Goal: Task Accomplishment & Management: Complete application form

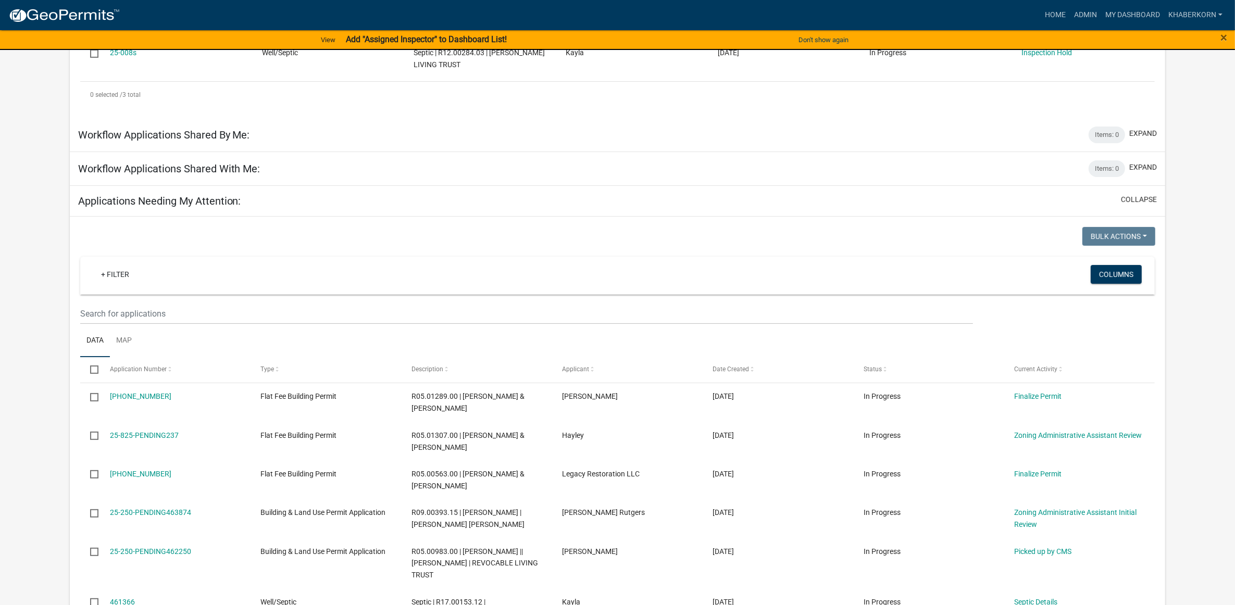
scroll to position [391, 0]
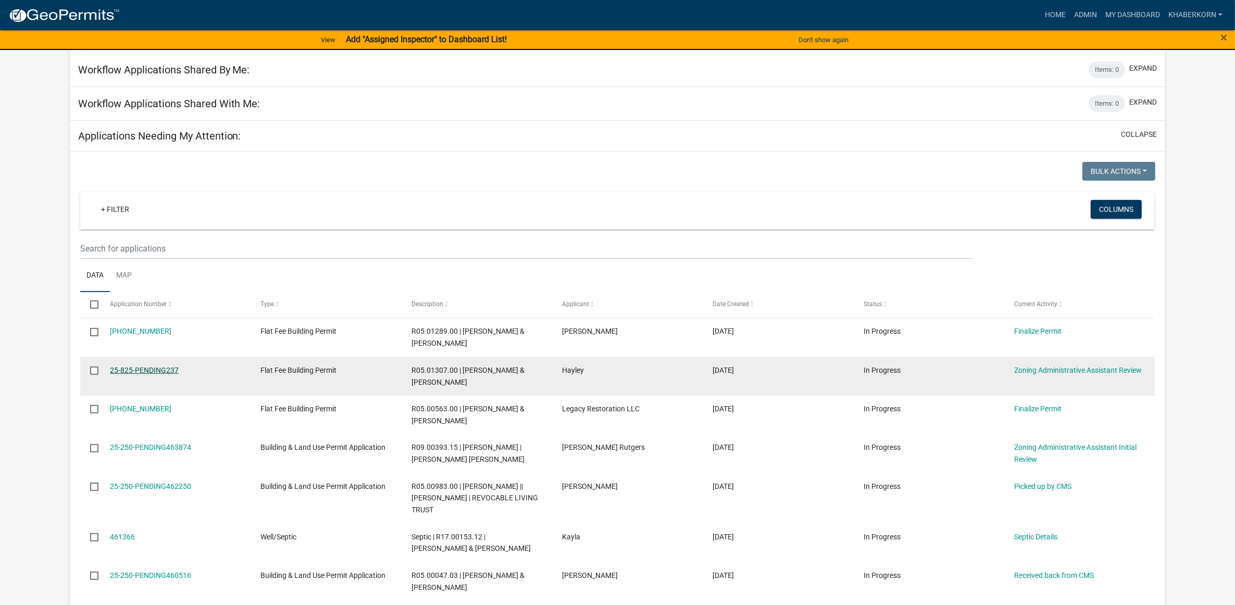
click at [170, 375] on link "25-825-PENDING237" at bounding box center [144, 370] width 69 height 8
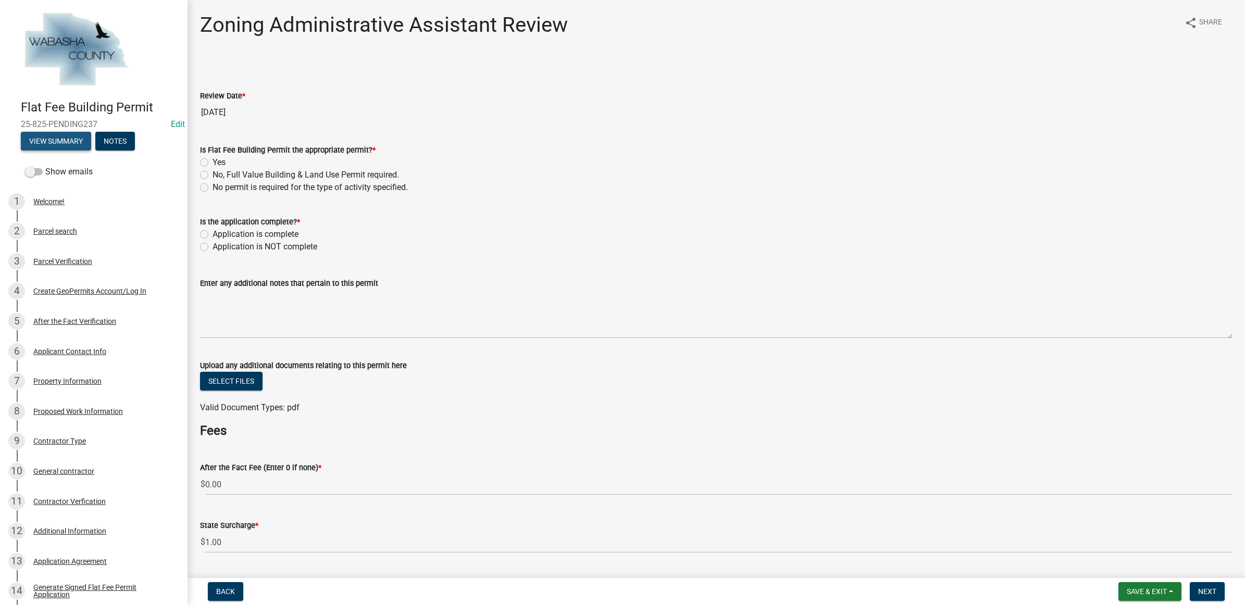
click at [66, 143] on button "View Summary" at bounding box center [56, 141] width 70 height 19
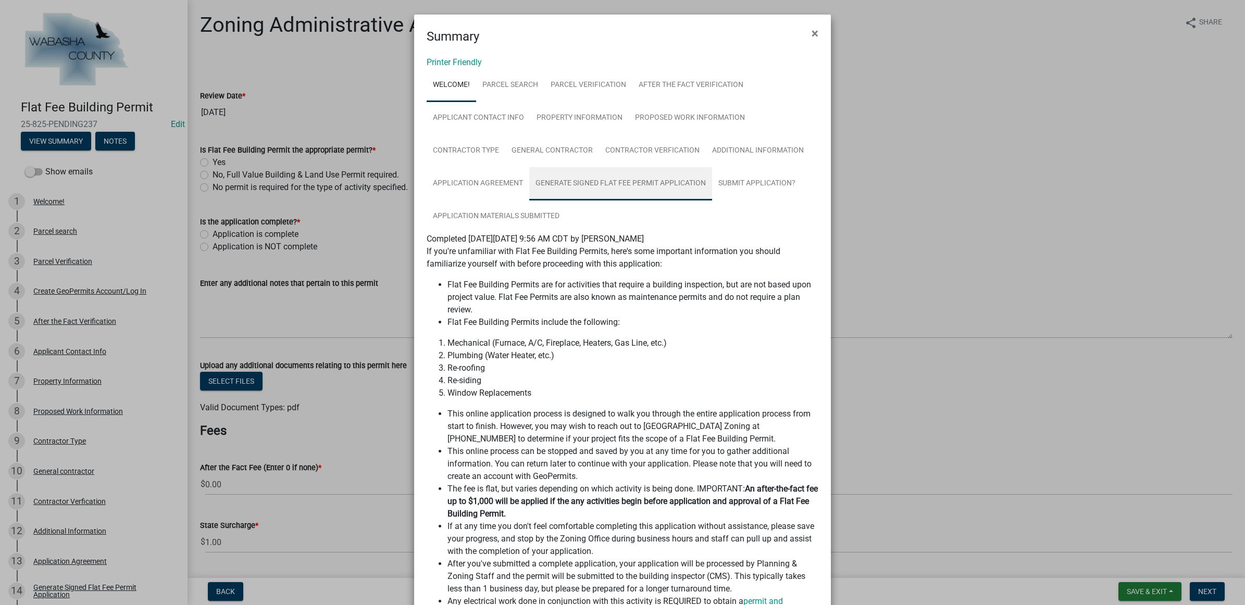
click at [642, 185] on link "Generate Signed Flat Fee Permit Application" at bounding box center [620, 183] width 183 height 33
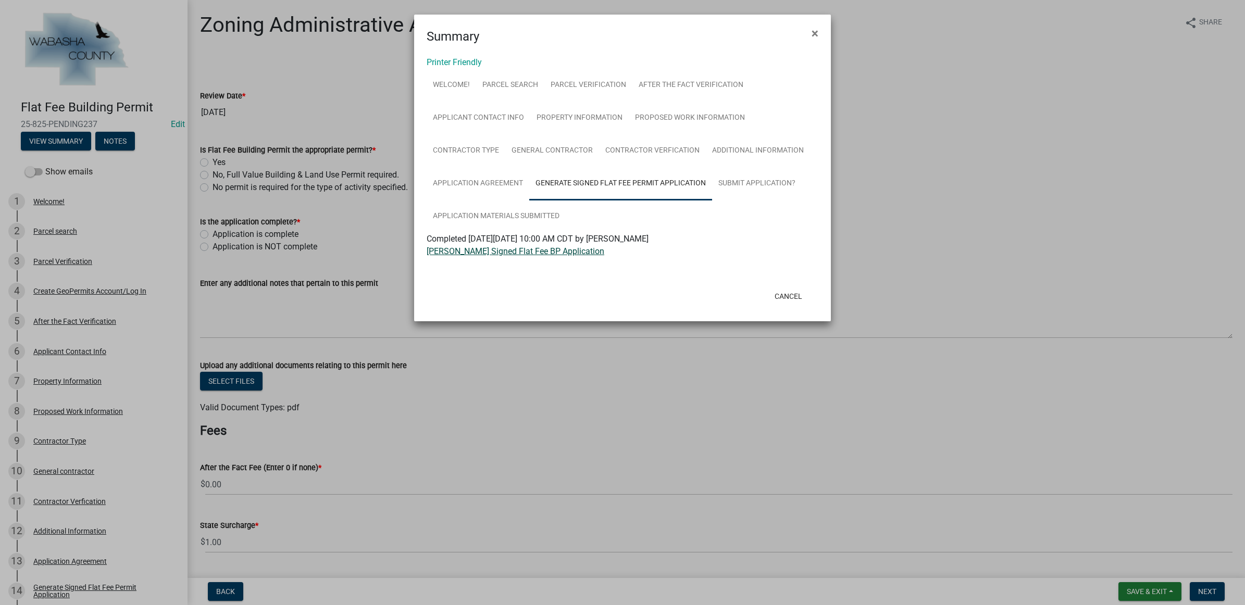
click at [575, 249] on link "Hayley Howard Signed Flat Fee BP Application" at bounding box center [516, 251] width 178 height 10
click at [790, 290] on button "Cancel" at bounding box center [788, 296] width 44 height 19
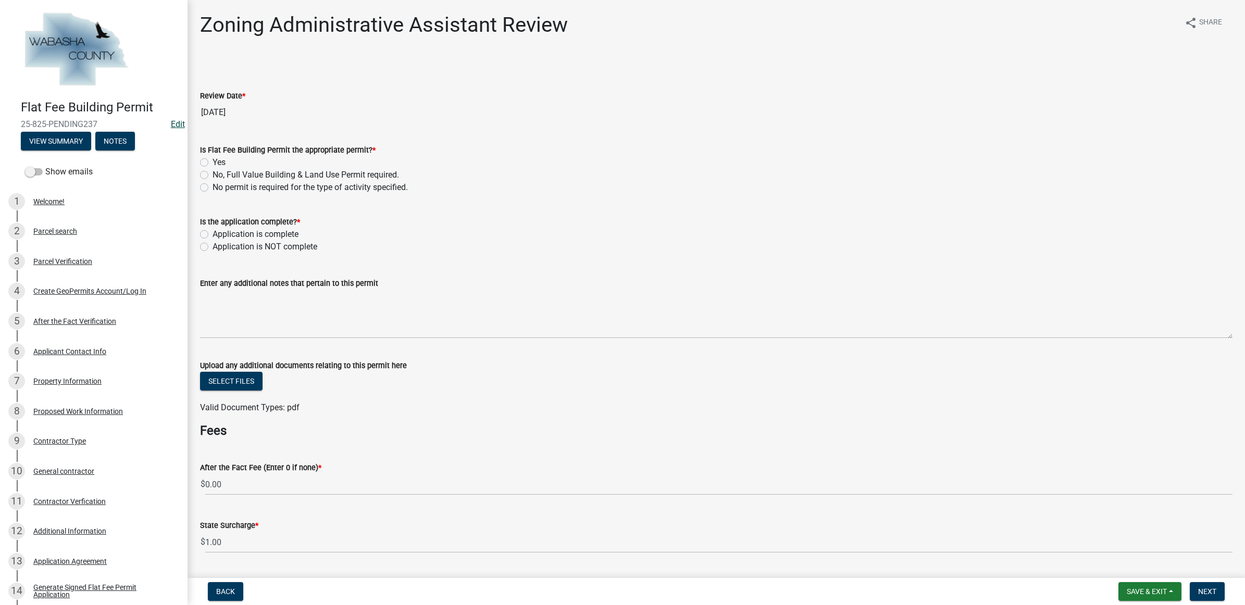
click at [171, 121] on link "Edit" at bounding box center [178, 124] width 14 height 10
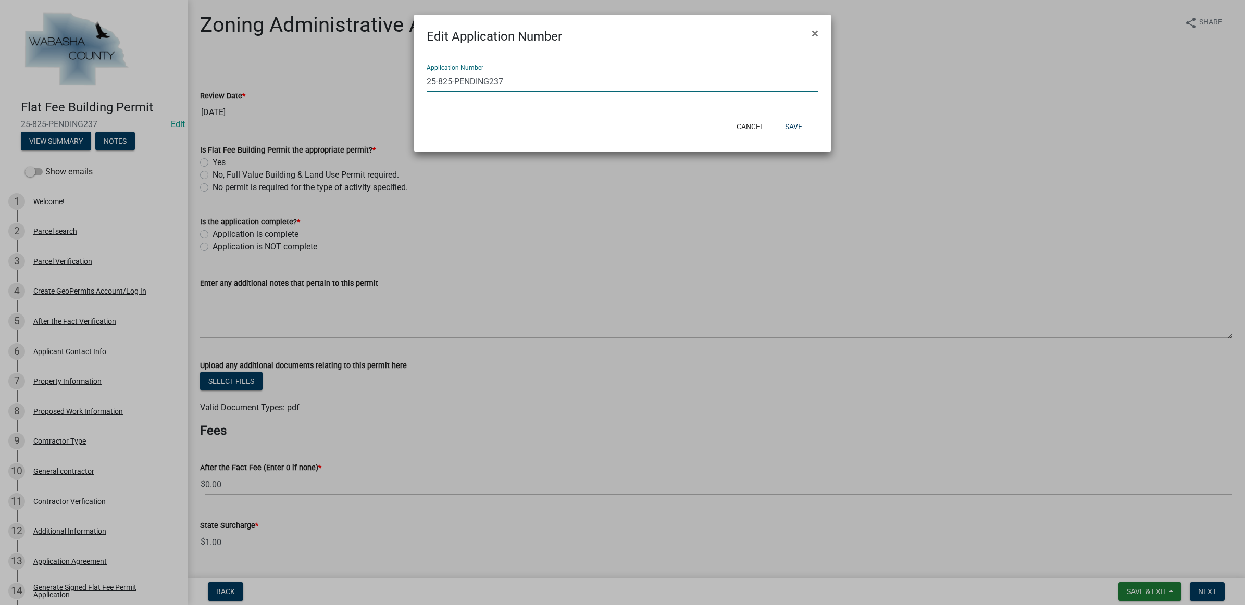
drag, startPoint x: 512, startPoint y: 84, endPoint x: 440, endPoint y: 82, distance: 71.4
click at [440, 82] on input "25-825-PENDING237" at bounding box center [623, 81] width 392 height 21
type input "[PHONE_NUMBER]"
click at [798, 131] on button "Save" at bounding box center [794, 126] width 34 height 19
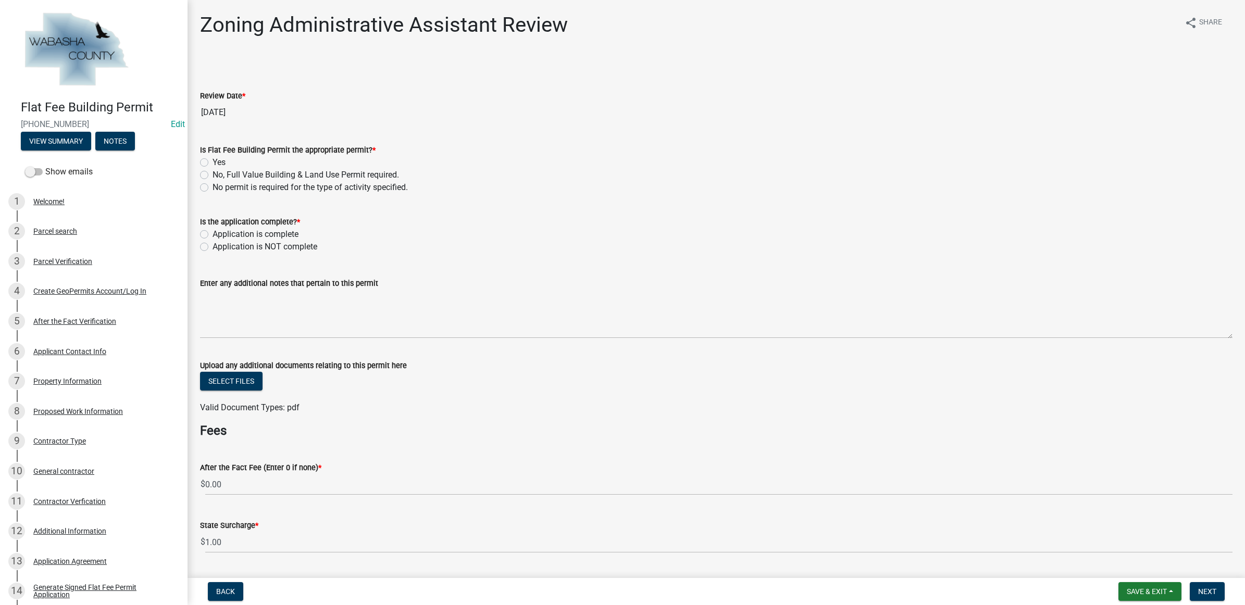
click at [220, 158] on label "Yes" at bounding box center [219, 162] width 13 height 13
click at [219, 158] on input "Yes" at bounding box center [216, 159] width 7 height 7
radio input "true"
click at [245, 234] on label "Application is complete" at bounding box center [256, 234] width 86 height 13
click at [219, 234] on input "Application is complete" at bounding box center [216, 231] width 7 height 7
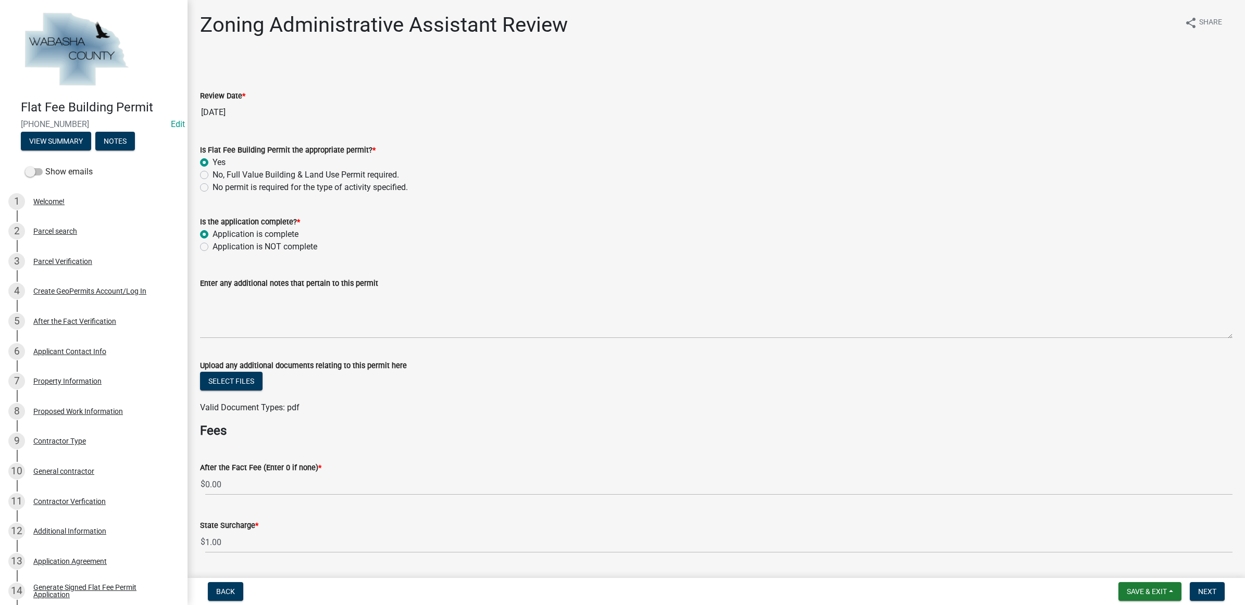
radio input "true"
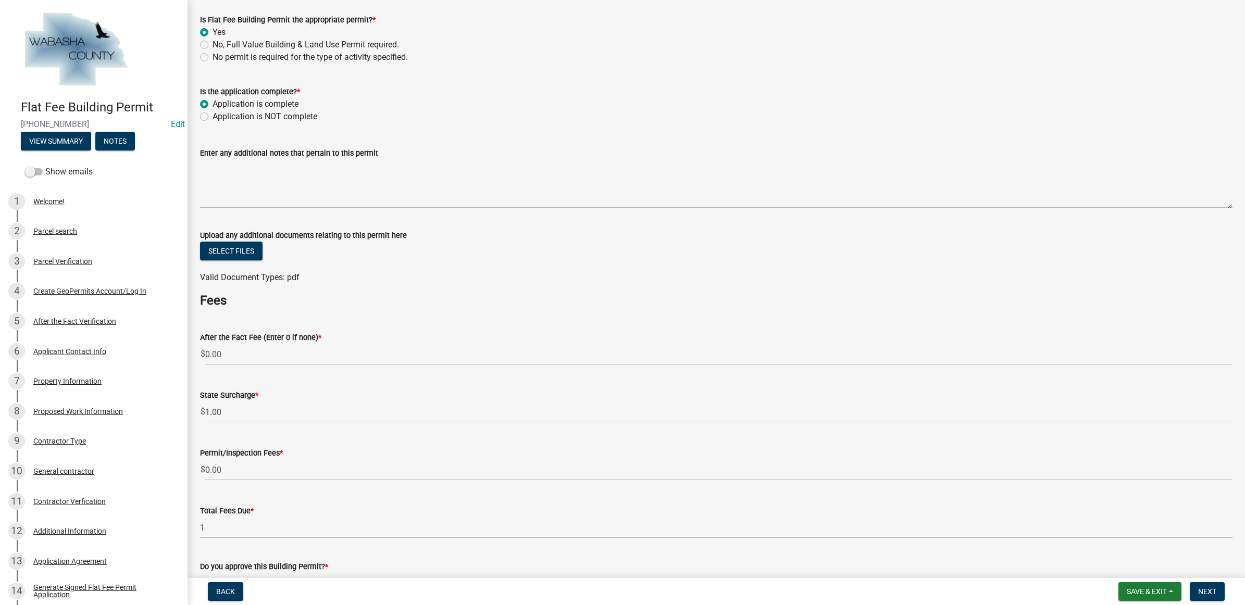
scroll to position [195, 0]
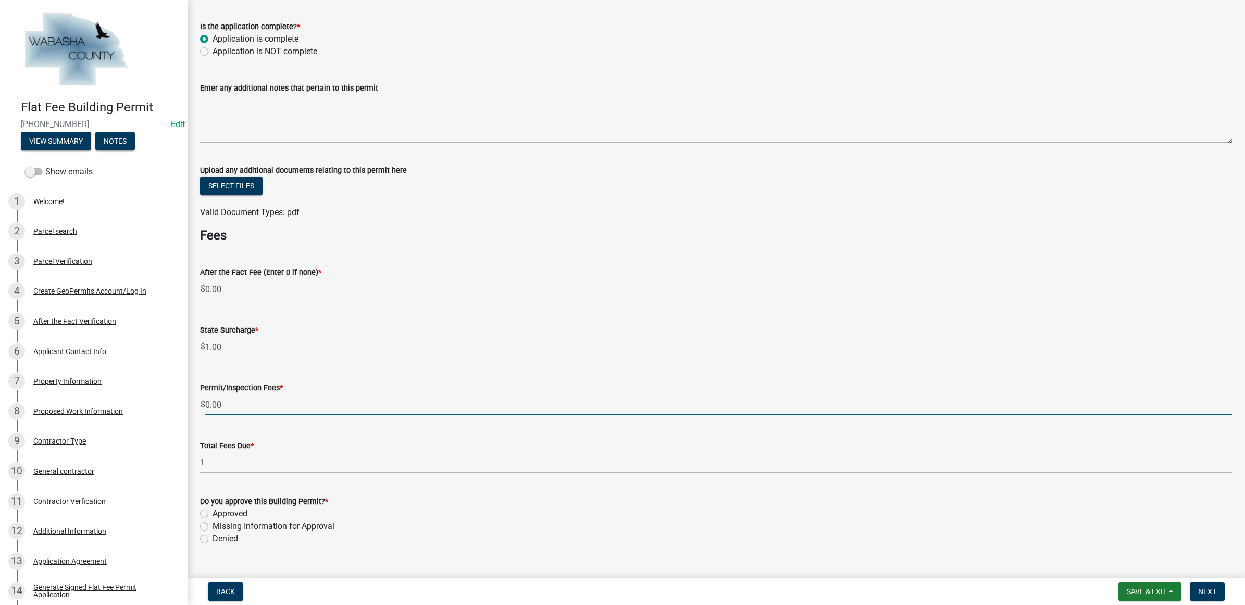
click at [232, 400] on input "0.00" at bounding box center [718, 404] width 1027 height 21
type input "0"
type input "125.00"
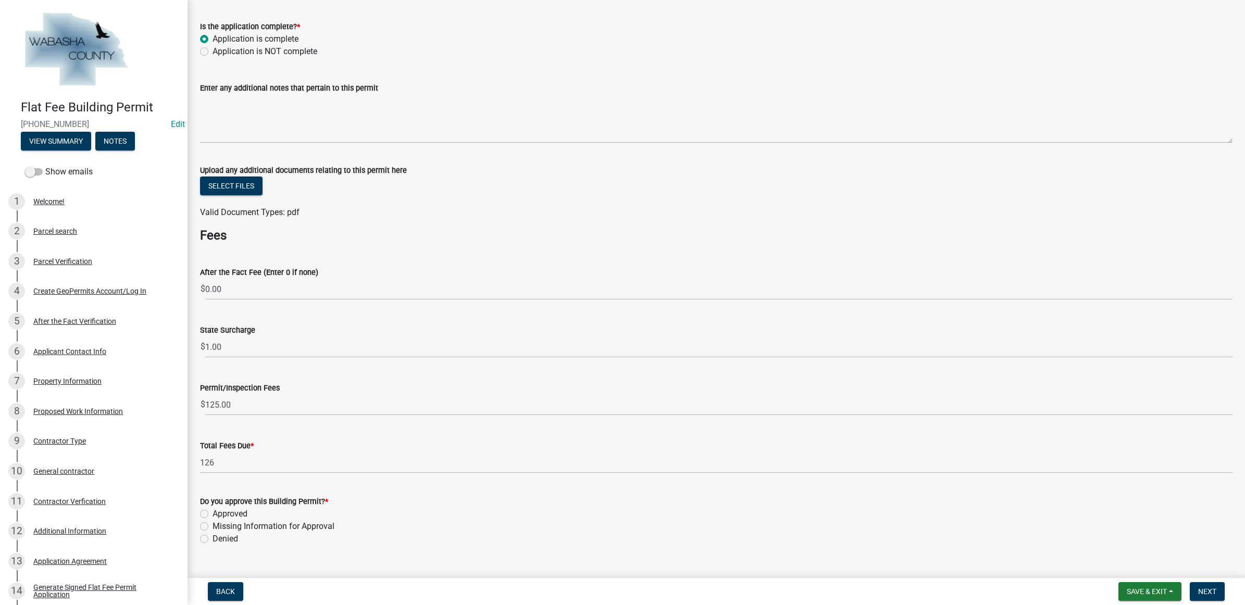
click at [215, 514] on label "Approved" at bounding box center [230, 514] width 35 height 13
click at [215, 514] on input "Approved" at bounding box center [216, 511] width 7 height 7
radio input "true"
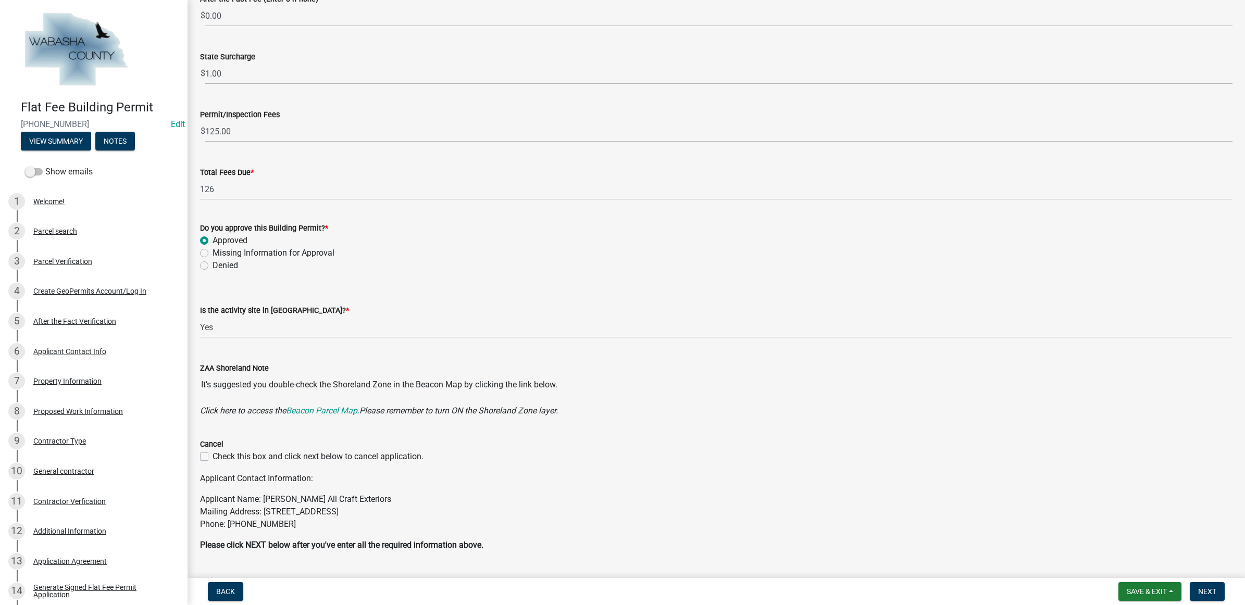
scroll to position [495, 0]
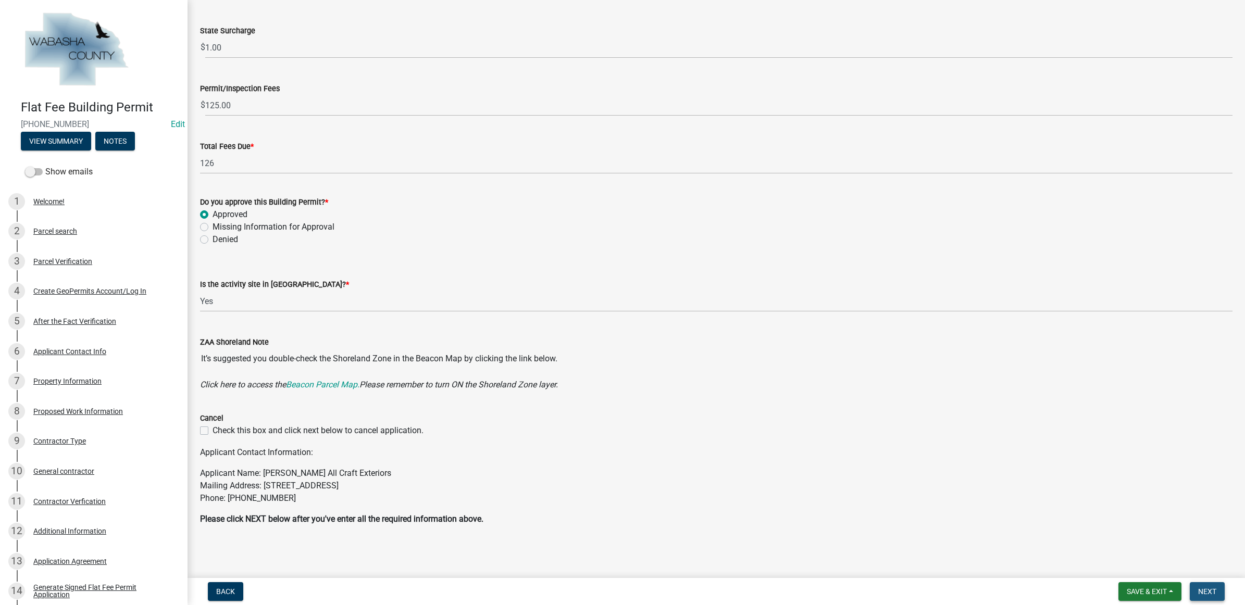
click at [1205, 590] on span "Next" at bounding box center [1207, 592] width 18 height 8
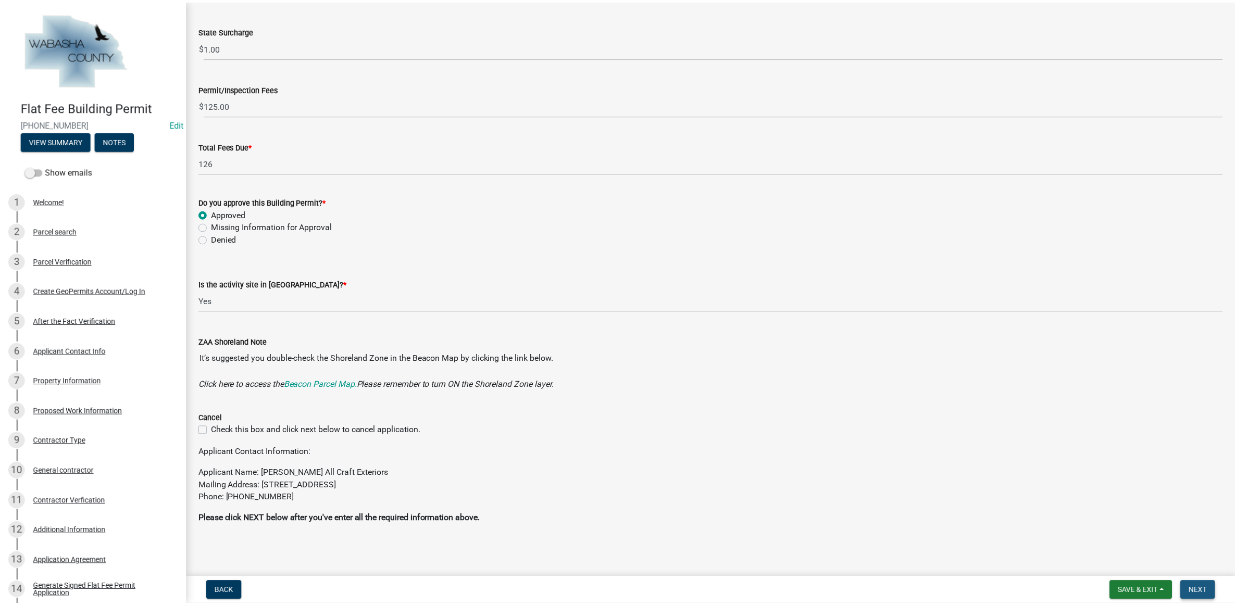
scroll to position [0, 0]
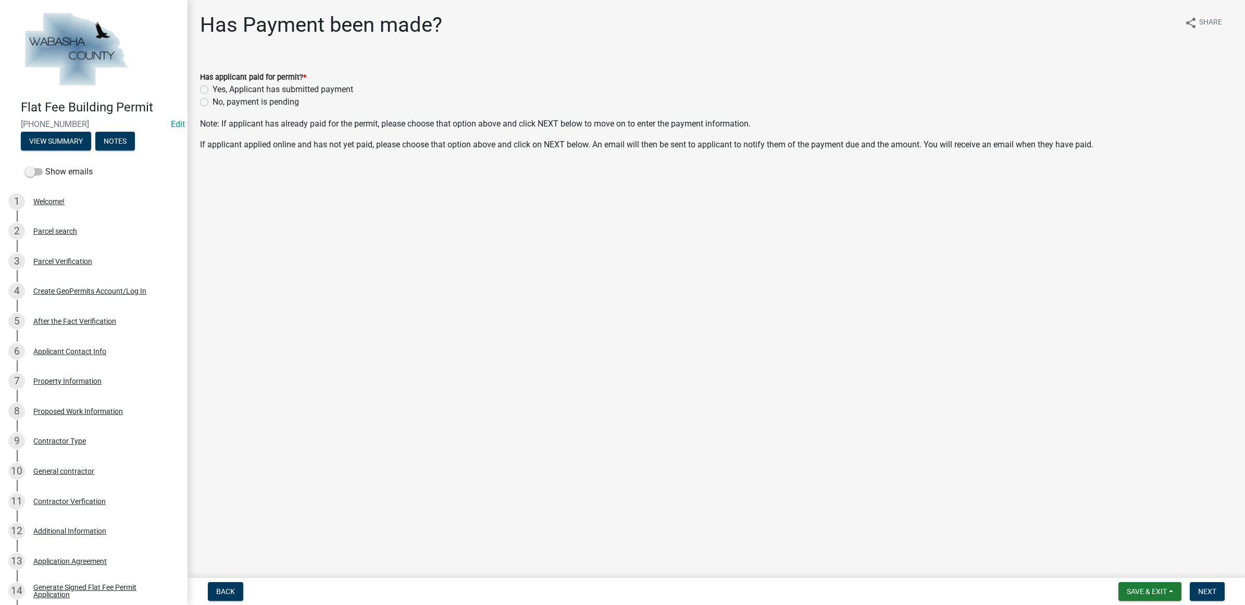
click at [296, 100] on label "No, payment is pending" at bounding box center [256, 102] width 86 height 13
click at [219, 100] on input "No, payment is pending" at bounding box center [216, 99] width 7 height 7
radio input "true"
click at [1212, 592] on span "Next" at bounding box center [1207, 592] width 18 height 8
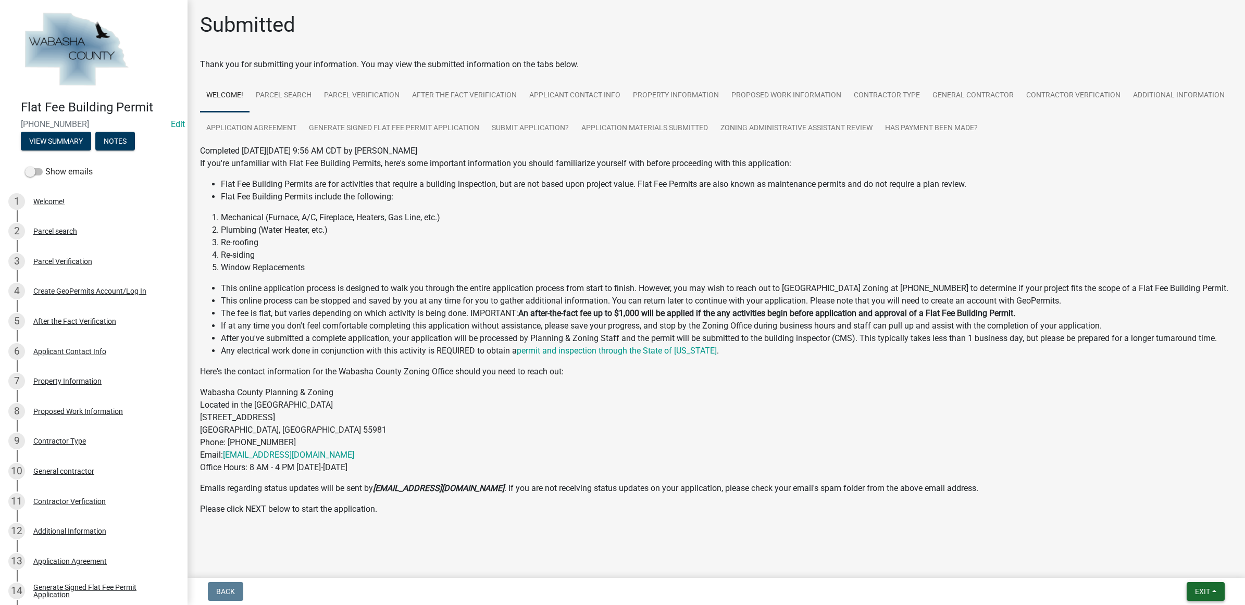
click at [1205, 592] on span "Exit" at bounding box center [1202, 592] width 15 height 8
click at [1197, 569] on button "Save & Exit" at bounding box center [1182, 565] width 83 height 25
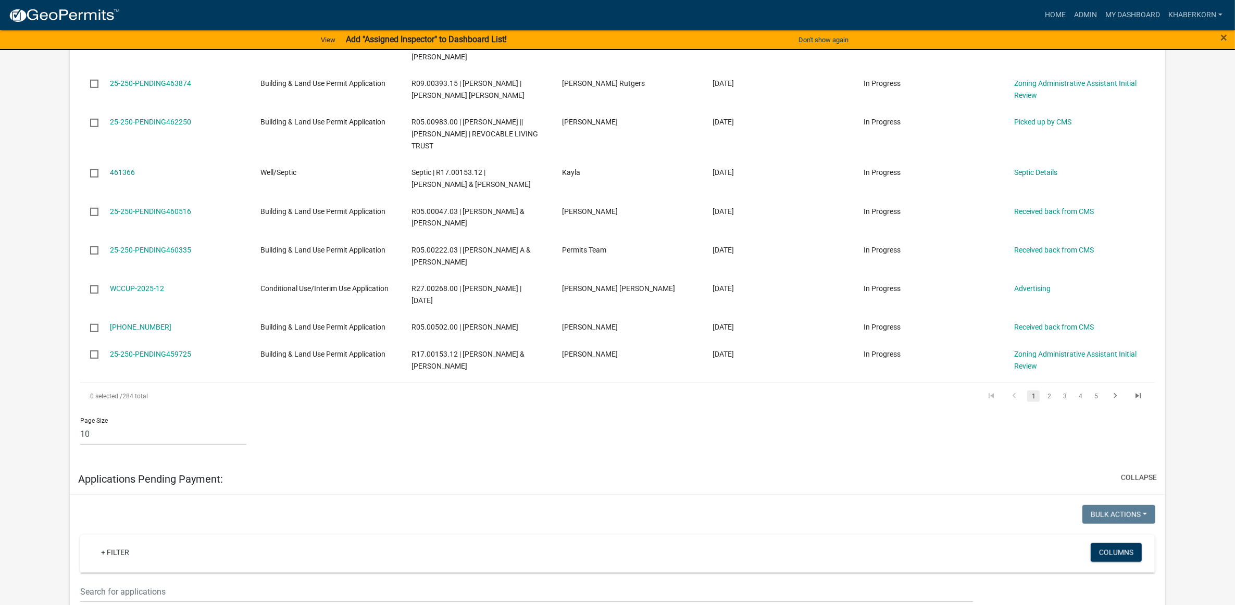
scroll to position [456, 0]
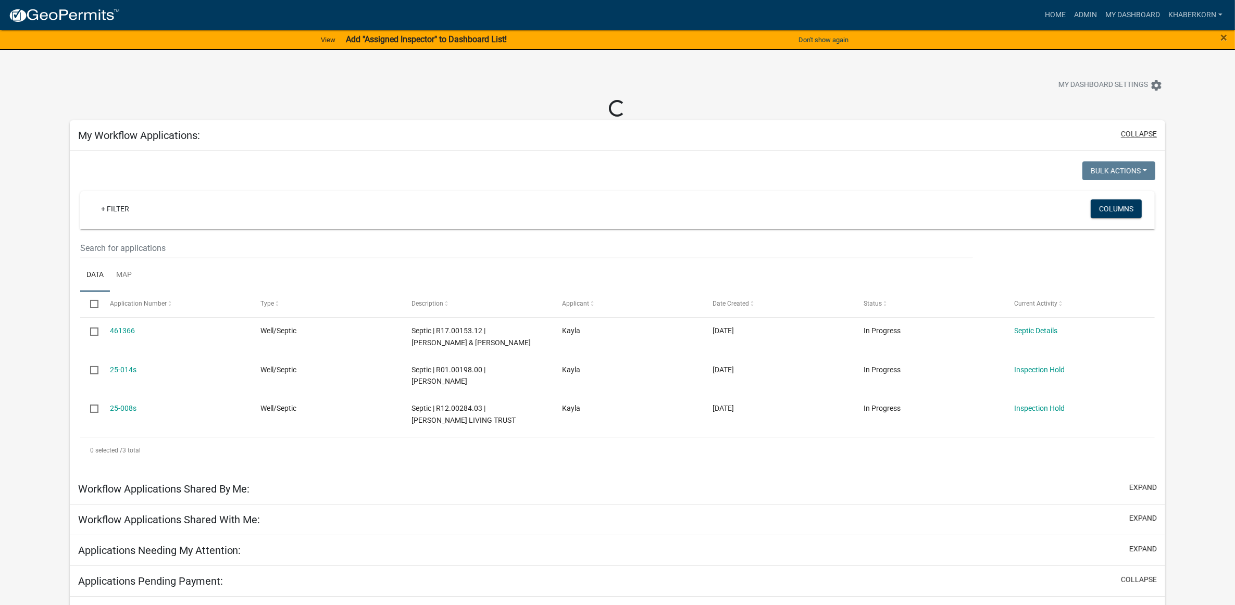
click at [1127, 138] on button "collapse" at bounding box center [1139, 134] width 36 height 11
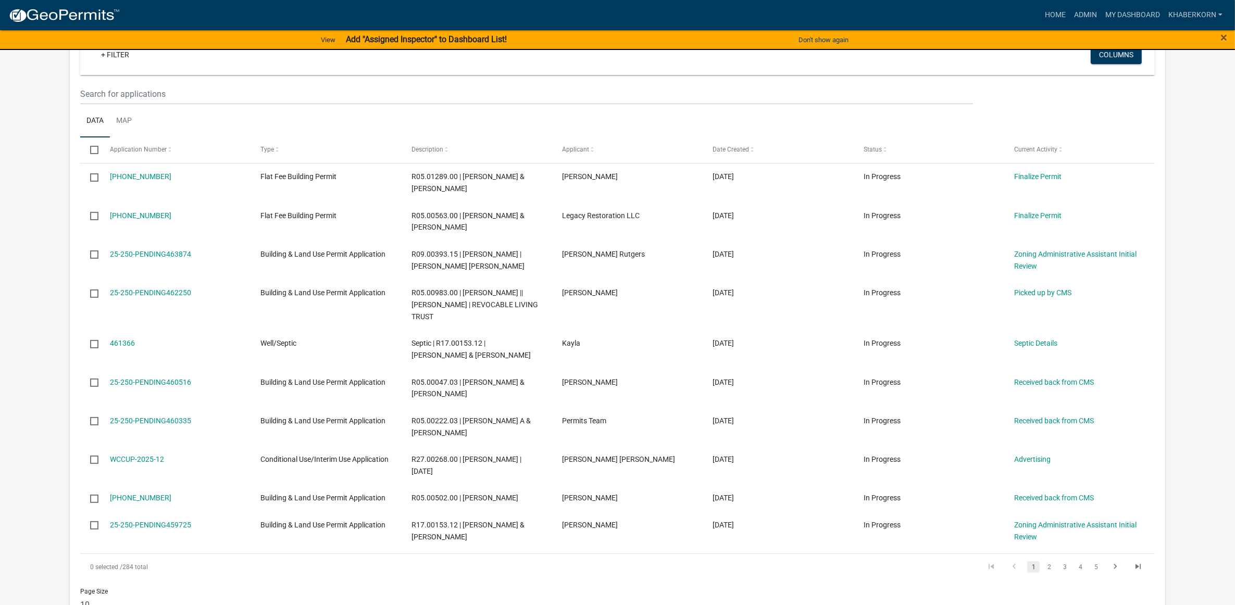
scroll to position [260, 0]
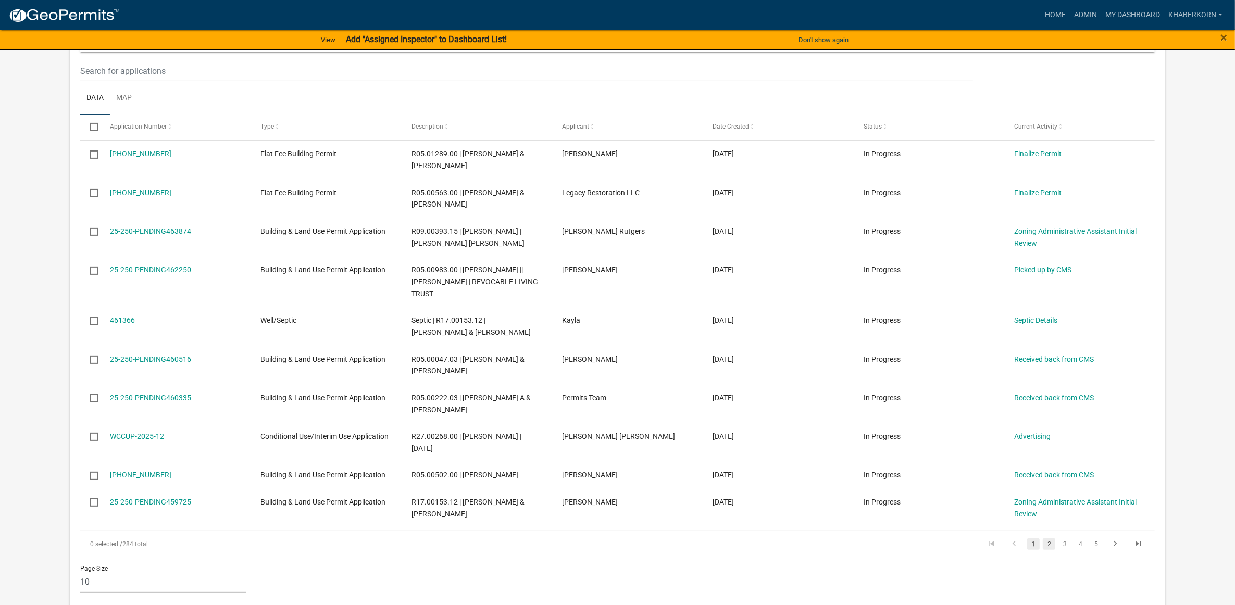
click at [1047, 545] on link "2" at bounding box center [1049, 544] width 13 height 11
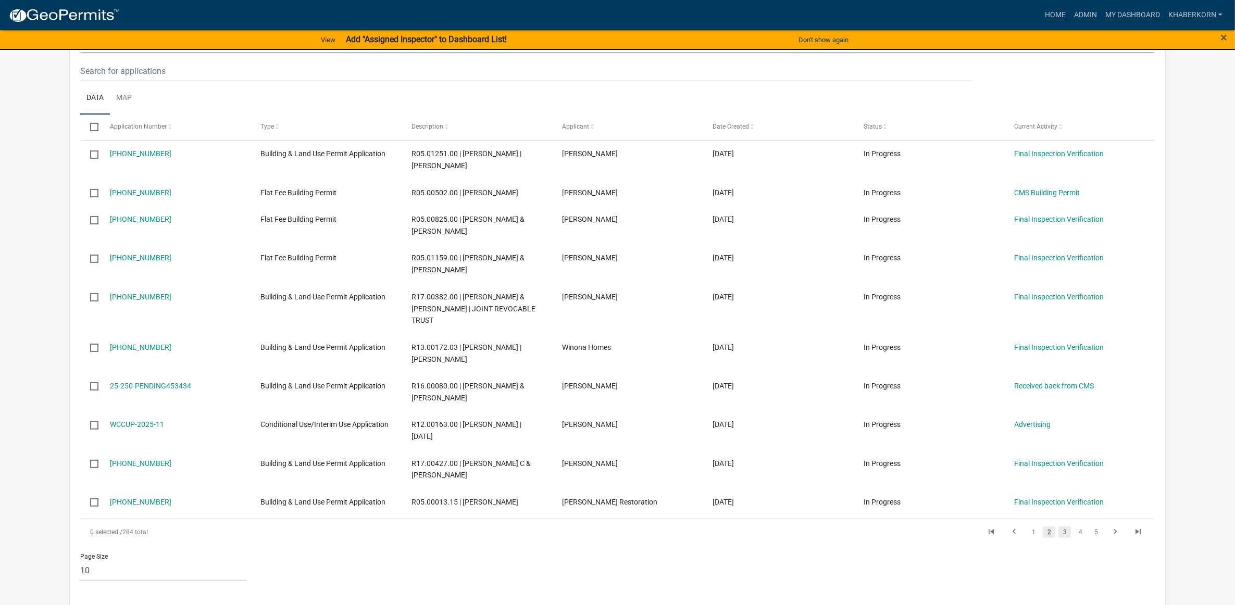
click at [1061, 527] on link "3" at bounding box center [1065, 532] width 13 height 11
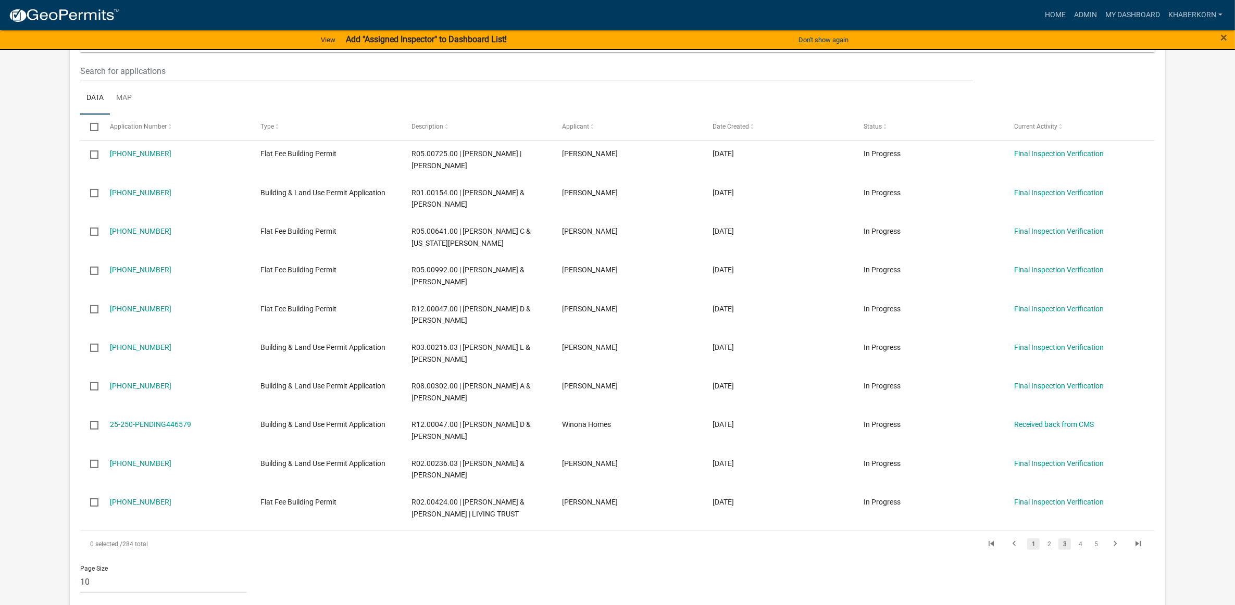
click at [1035, 543] on link "1" at bounding box center [1033, 544] width 13 height 11
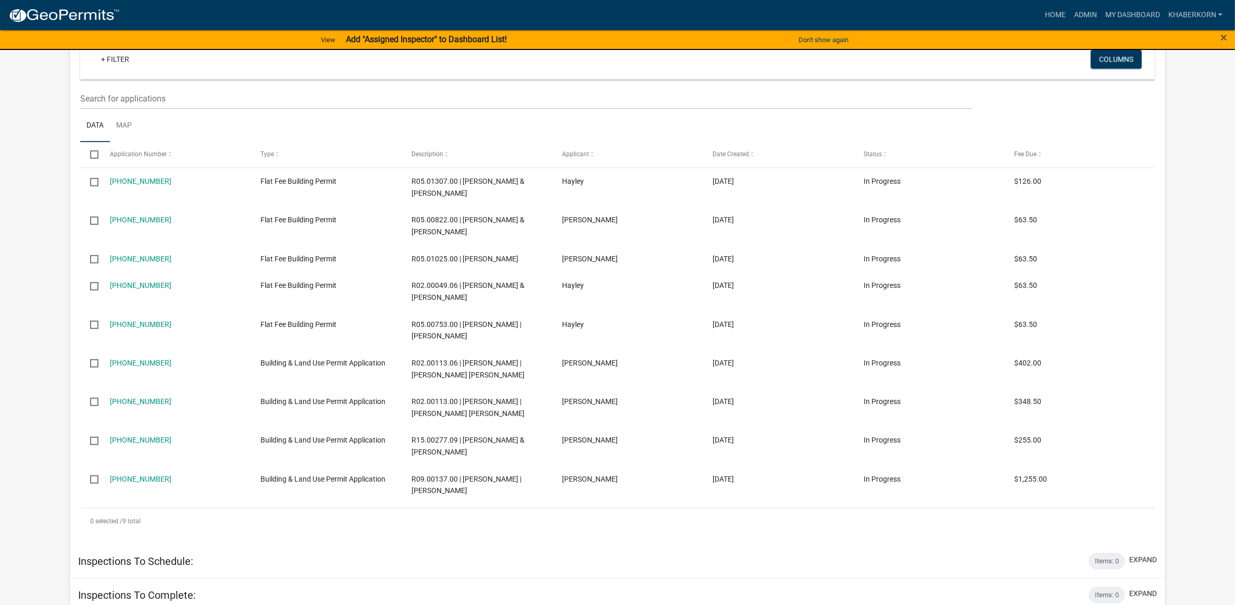
scroll to position [912, 0]
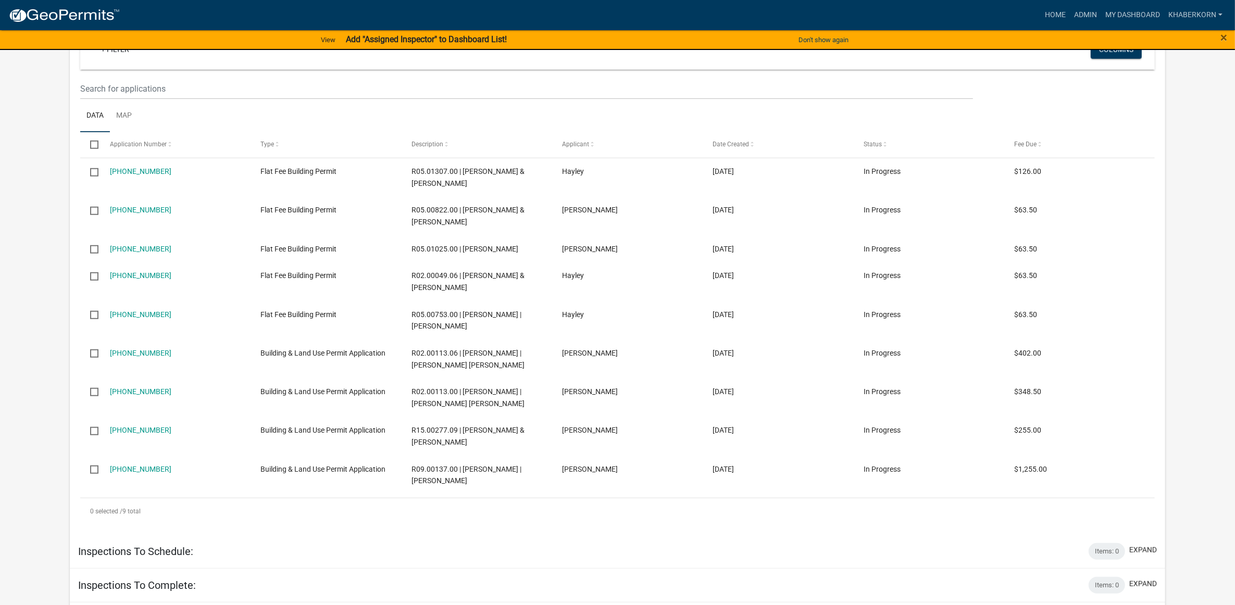
drag, startPoint x: 796, startPoint y: 338, endPoint x: 1198, endPoint y: 276, distance: 406.9
click at [1197, 277] on app-user-applications "more_horiz Home Admin My Dashboard khaberkorn Admin Account Logout View Add "As…" at bounding box center [617, 15] width 1235 height 1852
